Goal: Task Accomplishment & Management: Manage account settings

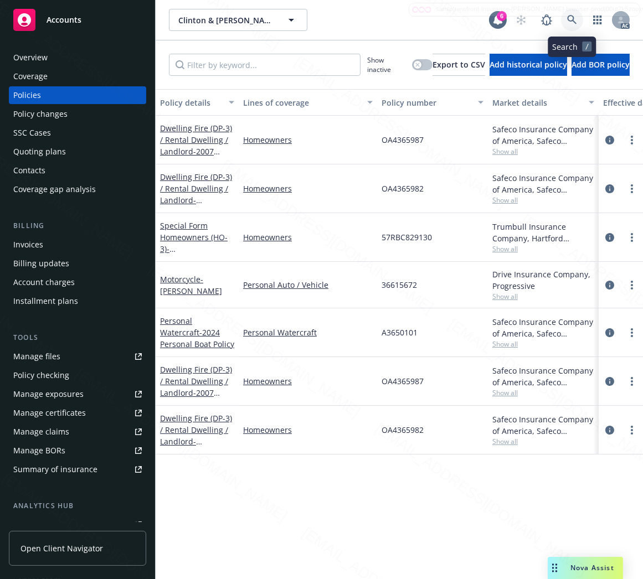
click at [569, 18] on icon at bounding box center [572, 20] width 10 height 10
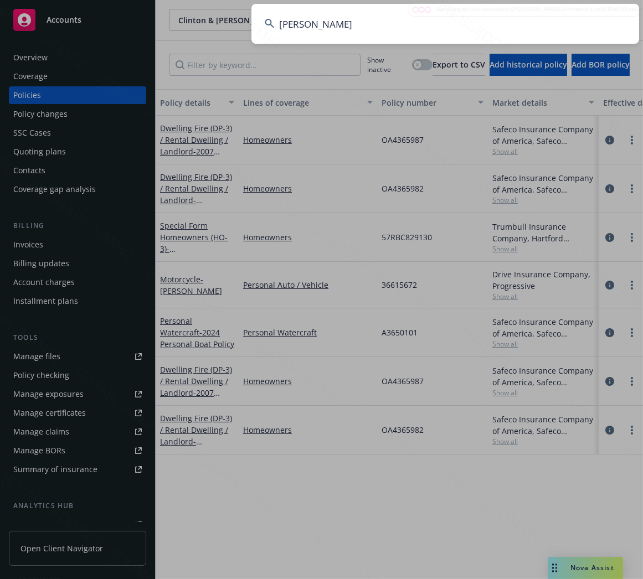
type input "[PERSON_NAME]"
click at [555, 30] on input "[PERSON_NAME]" at bounding box center [444, 24] width 387 height 40
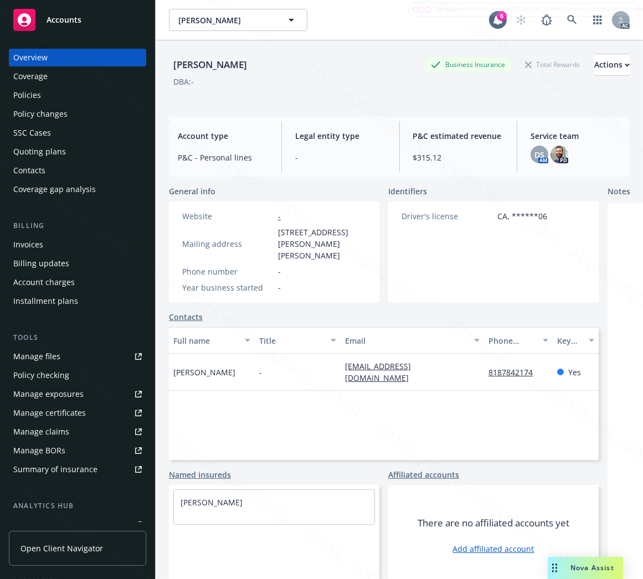
click at [35, 91] on div "Policies" at bounding box center [27, 95] width 28 height 18
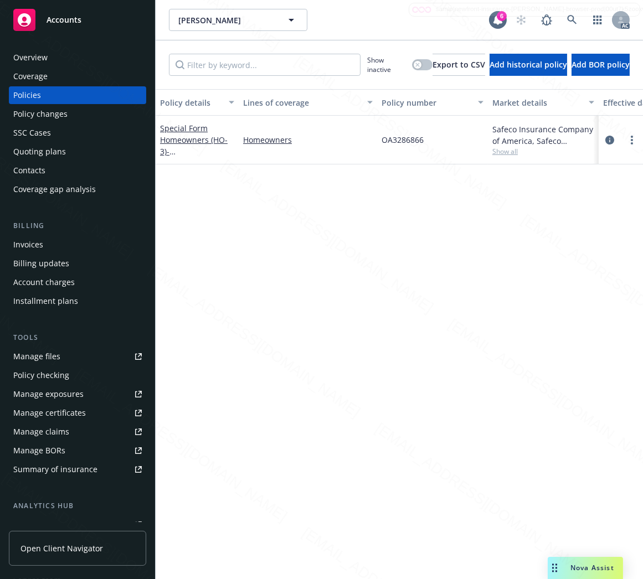
click at [211, 144] on div "Special Form Homeowners (HO-3) - [STREET_ADDRESS][PERSON_NAME]" at bounding box center [197, 139] width 74 height 35
click at [174, 138] on link "Special Form Homeowners (HO-3) - [STREET_ADDRESS][PERSON_NAME]" at bounding box center [195, 151] width 70 height 57
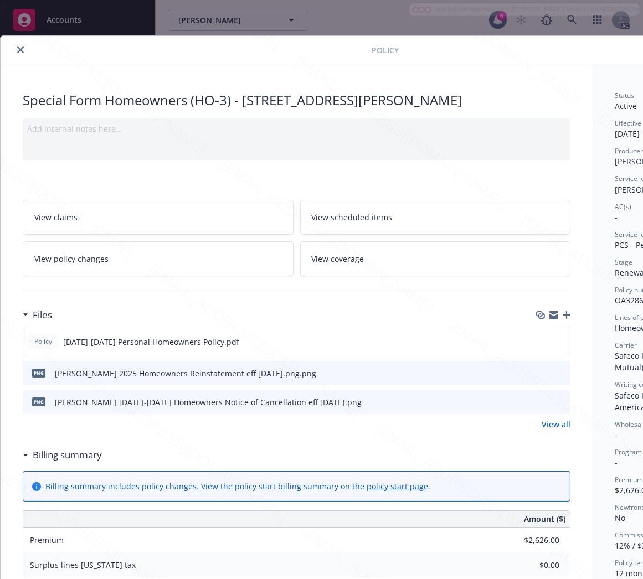
click at [85, 455] on h3 "Billing summary" at bounding box center [67, 455] width 69 height 14
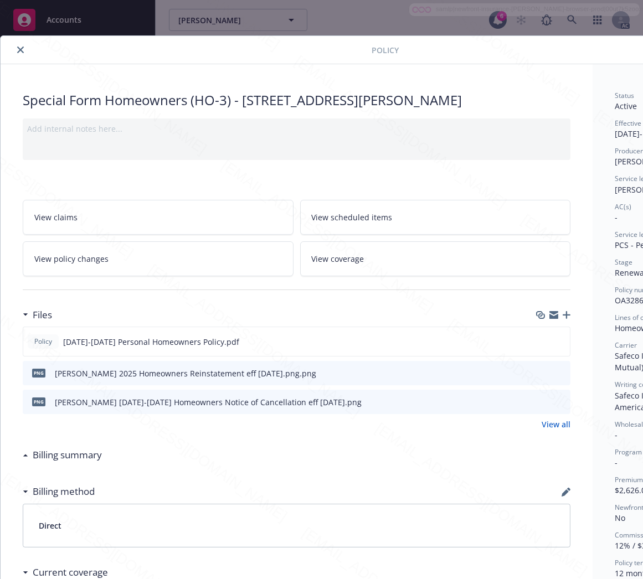
scroll to position [0, 128]
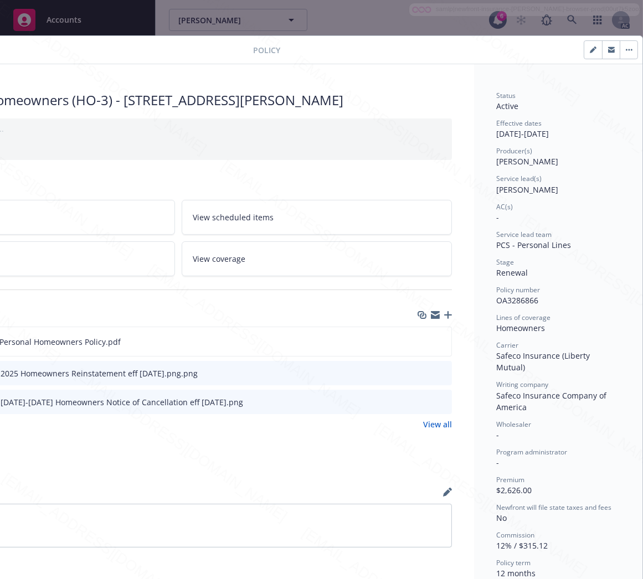
click at [510, 303] on span "OA3286866" at bounding box center [517, 300] width 42 height 11
copy span "OA3286866"
click at [418, 341] on icon "download file" at bounding box center [422, 340] width 9 height 9
click at [620, 47] on button "button" at bounding box center [628, 50] width 18 height 18
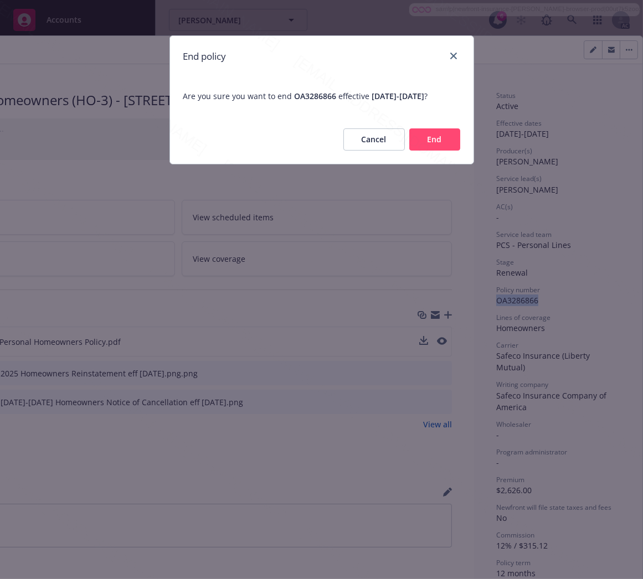
click at [438, 151] on button "End" at bounding box center [434, 139] width 51 height 22
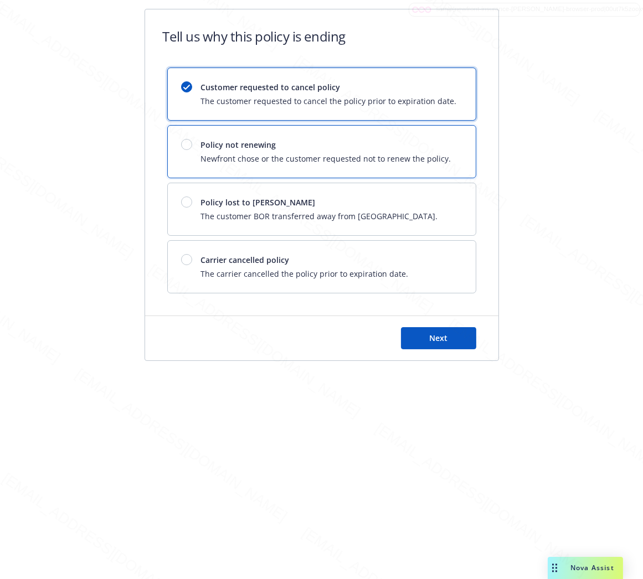
click at [438, 151] on div "Policy not renewing Newfront chose or the customer requested not to renew the p…" at bounding box center [326, 151] width 250 height 25
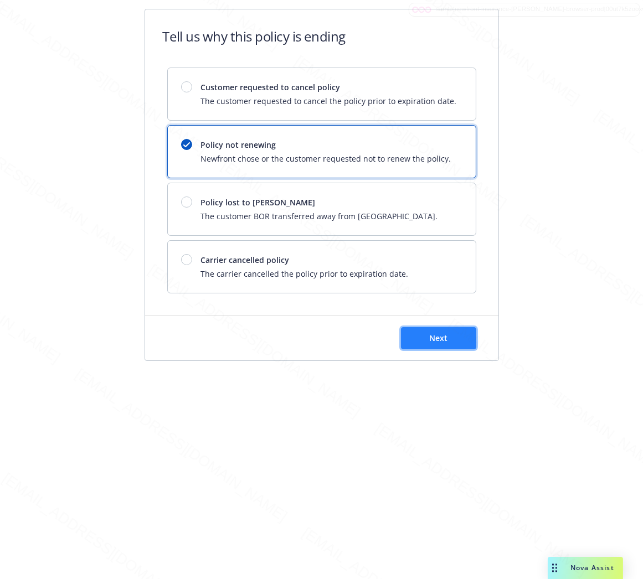
click at [454, 346] on button "Next" at bounding box center [438, 338] width 75 height 22
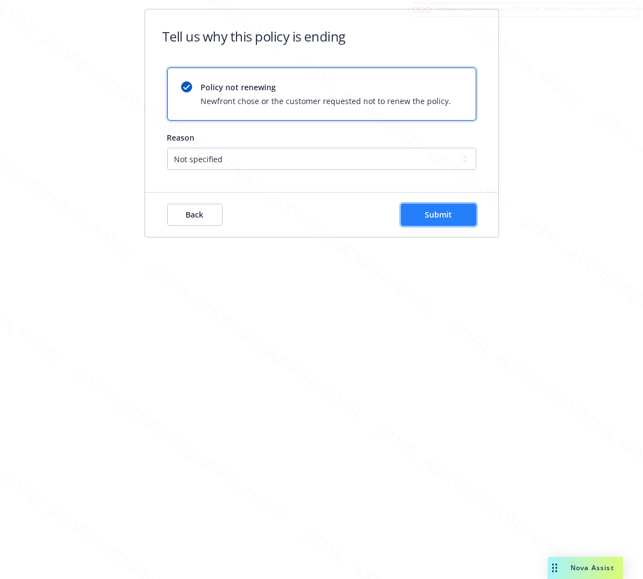
click at [438, 218] on span "Submit" at bounding box center [437, 214] width 27 height 11
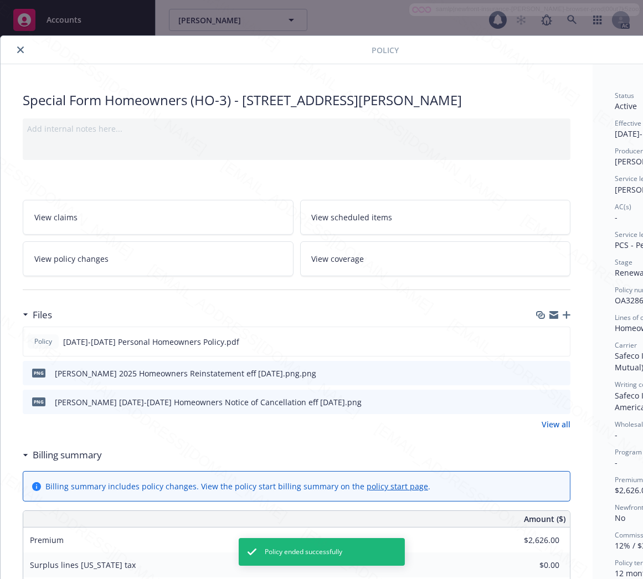
scroll to position [33, 0]
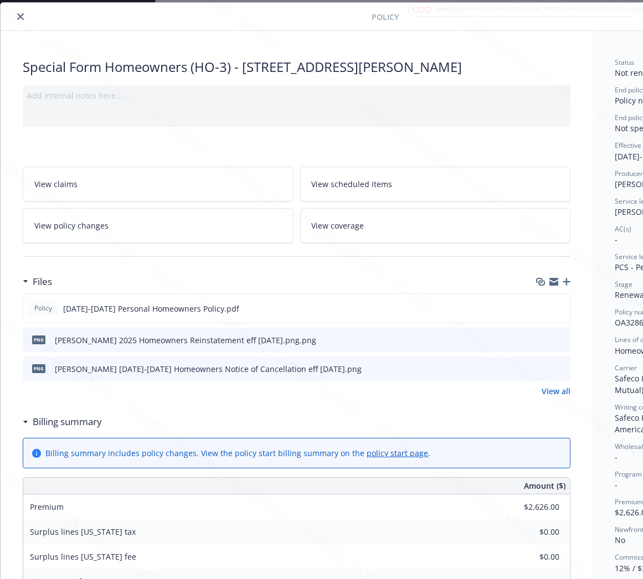
click at [23, 18] on icon "close" at bounding box center [20, 16] width 7 height 7
